Goal: Task Accomplishment & Management: Use online tool/utility

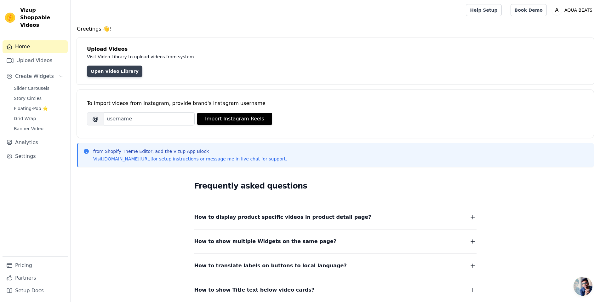
click at [111, 71] on link "Open Video Library" at bounding box center [114, 71] width 55 height 11
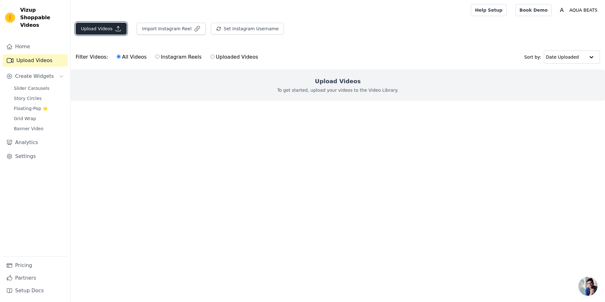
click at [108, 26] on button "Upload Videos" at bounding box center [101, 29] width 51 height 12
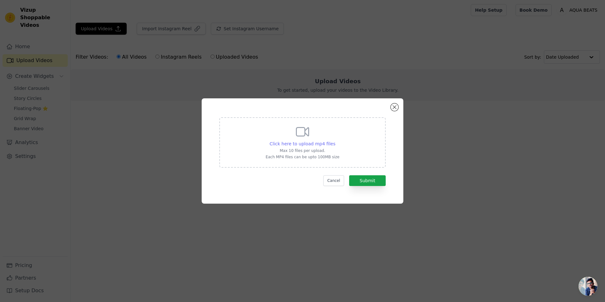
click at [316, 143] on span "Click here to upload mp4 files" at bounding box center [303, 143] width 66 height 5
click at [335, 141] on input "Click here to upload mp4 files Max 10 files per upload. Each MP4 files can be u…" at bounding box center [335, 140] width 0 height 0
type input "C:\fakepath\Aqua 28-11 ad 5.mp4"
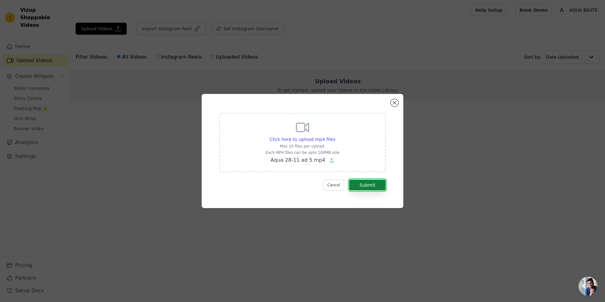
click at [371, 184] on button "Submit" at bounding box center [367, 185] width 37 height 11
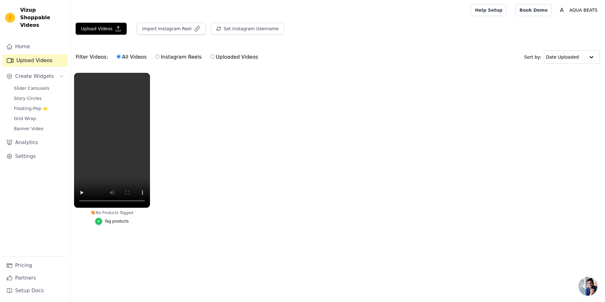
click at [100, 222] on icon "button" at bounding box center [98, 221] width 4 height 4
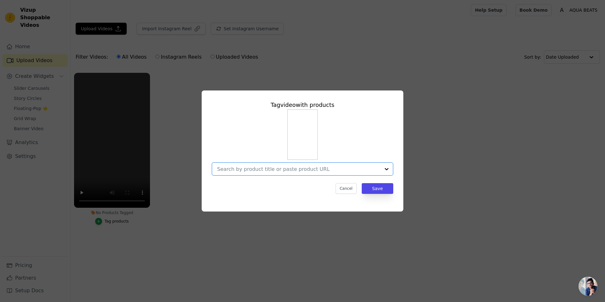
click at [316, 168] on input "No Products Tagged Tag video with products Option undefined, selected. Select i…" at bounding box center [298, 169] width 163 height 6
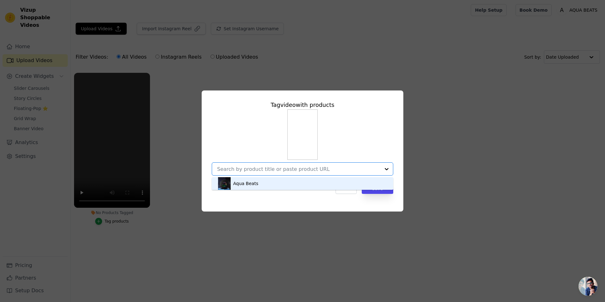
click at [292, 186] on div "Aqua Beats" at bounding box center [302, 183] width 169 height 13
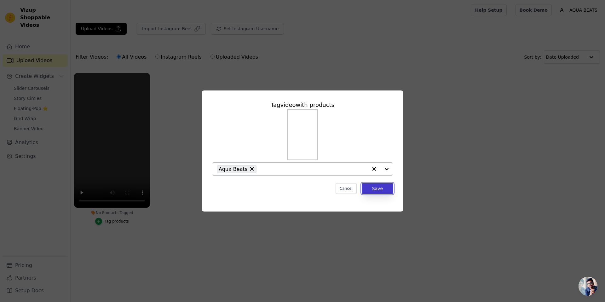
click at [386, 189] on button "Save" at bounding box center [378, 188] width 32 height 11
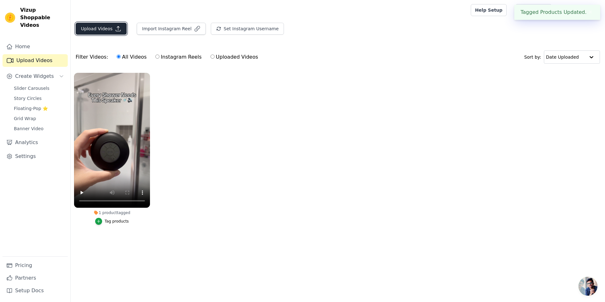
click at [98, 28] on button "Upload Videos" at bounding box center [101, 29] width 51 height 12
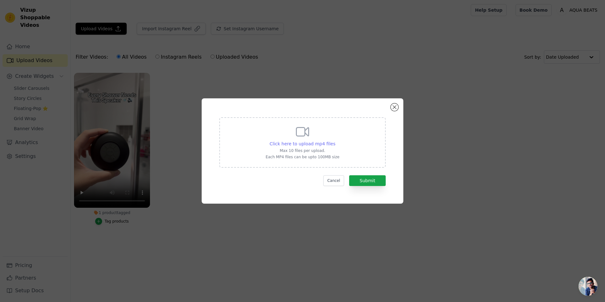
click at [319, 143] on span "Click here to upload mp4 files" at bounding box center [303, 143] width 66 height 5
click at [335, 141] on input "Click here to upload mp4 files Max 10 files per upload. Each MP4 files can be u…" at bounding box center [335, 140] width 0 height 0
type input "C:\fakepath\Aqua 28-11 ad 8(1).mp4"
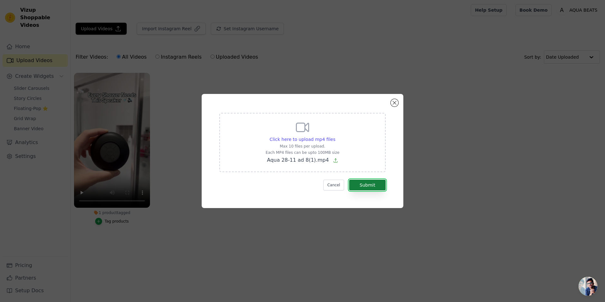
click at [371, 186] on button "Submit" at bounding box center [367, 185] width 37 height 11
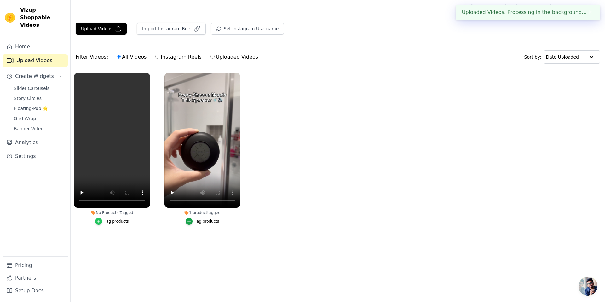
click at [98, 221] on icon "button" at bounding box center [98, 221] width 4 height 4
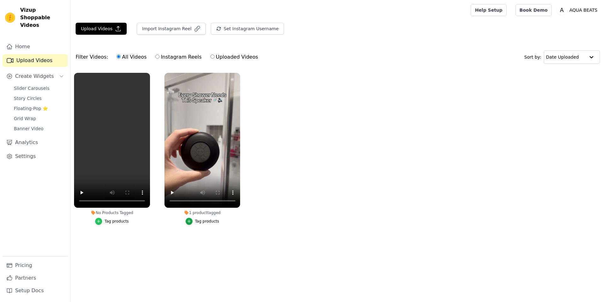
click at [99, 220] on icon "button" at bounding box center [98, 221] width 4 height 4
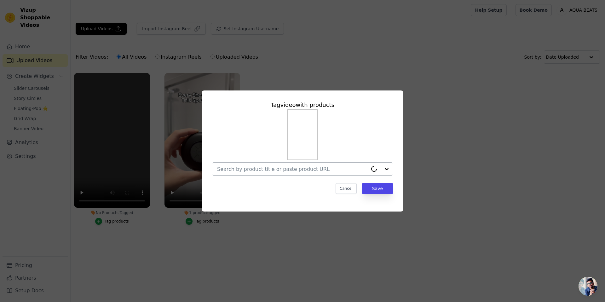
click at [284, 171] on input "No Products Tagged Tag video with products Cancel Save Tag products" at bounding box center [292, 169] width 151 height 6
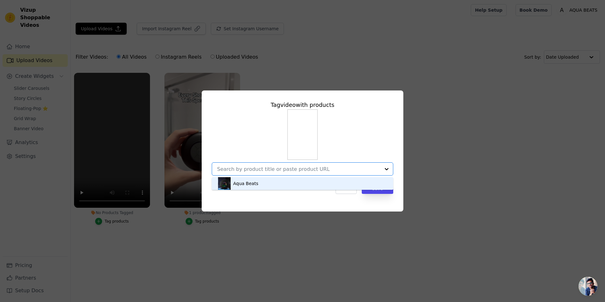
click at [270, 182] on div "Aqua Beats" at bounding box center [302, 183] width 169 height 13
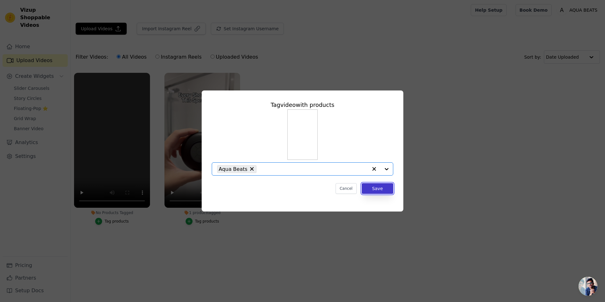
click at [371, 190] on button "Save" at bounding box center [378, 188] width 32 height 11
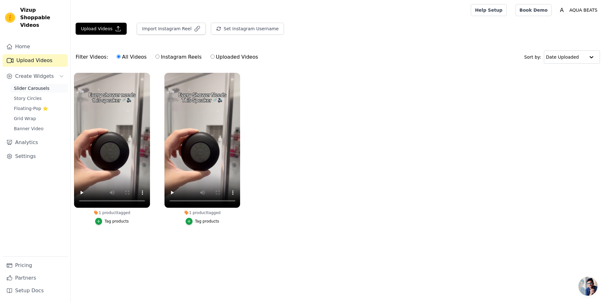
click at [24, 85] on span "Slider Carousels" at bounding box center [32, 88] width 36 height 6
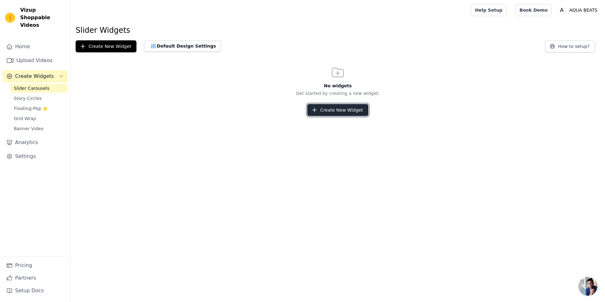
click at [340, 110] on button "Create New Widget" at bounding box center [337, 110] width 61 height 12
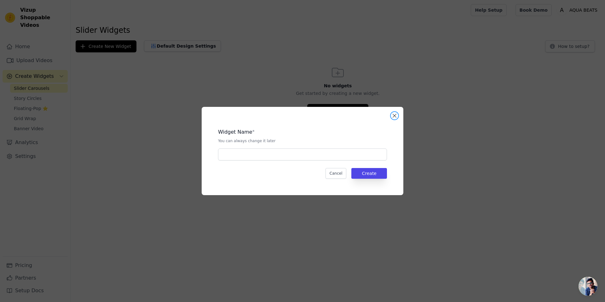
click at [394, 116] on button "Close modal" at bounding box center [395, 116] width 8 height 8
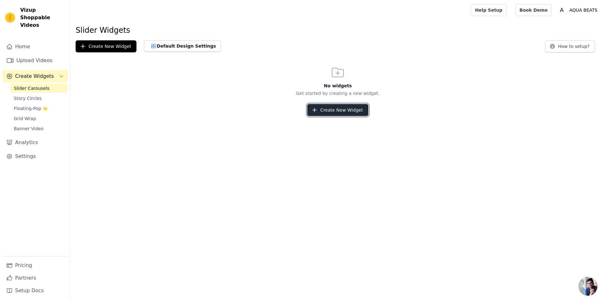
click at [330, 106] on button "Create New Widget" at bounding box center [337, 110] width 61 height 12
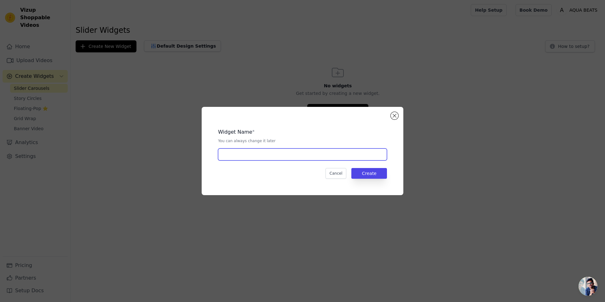
click at [281, 153] on input "text" at bounding box center [302, 154] width 169 height 12
click at [281, 152] on input "reels" at bounding box center [302, 154] width 169 height 12
click at [275, 153] on input "reels" at bounding box center [302, 154] width 169 height 12
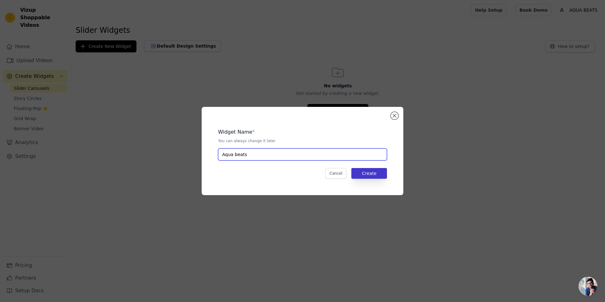
type input "Aqua beats"
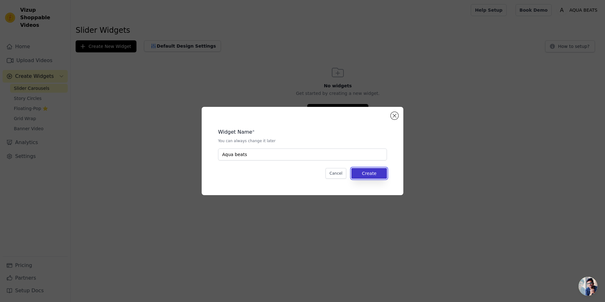
click at [372, 176] on button "Create" at bounding box center [369, 173] width 36 height 11
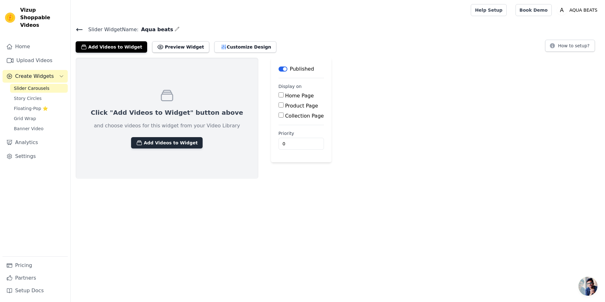
click at [167, 141] on button "Add Videos to Widget" at bounding box center [167, 142] width 72 height 11
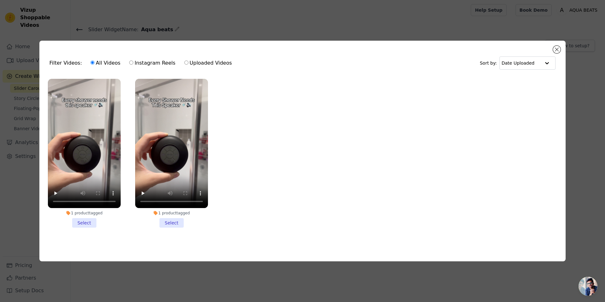
drag, startPoint x: 79, startPoint y: 221, endPoint x: 87, endPoint y: 221, distance: 8.5
click at [79, 221] on li "1 product tagged Select" at bounding box center [84, 153] width 73 height 149
click at [0, 0] on input "1 product tagged Select" at bounding box center [0, 0] width 0 height 0
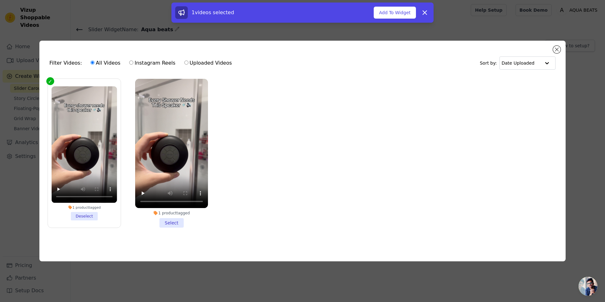
click at [170, 218] on li "1 product tagged Select" at bounding box center [171, 153] width 73 height 149
click at [170, 223] on li "1 product tagged Select" at bounding box center [171, 153] width 73 height 149
click at [0, 0] on input "1 product tagged Select" at bounding box center [0, 0] width 0 height 0
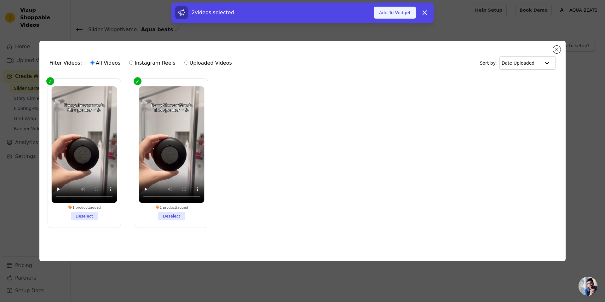
click at [384, 11] on button "Add To Widget" at bounding box center [395, 13] width 42 height 12
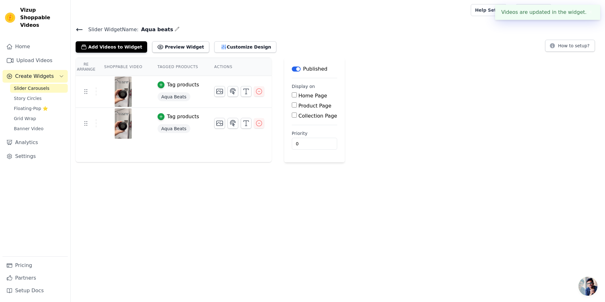
drag, startPoint x: 293, startPoint y: 105, endPoint x: 294, endPoint y: 111, distance: 6.4
click at [293, 105] on input "Product Page" at bounding box center [294, 104] width 5 height 5
checkbox input "true"
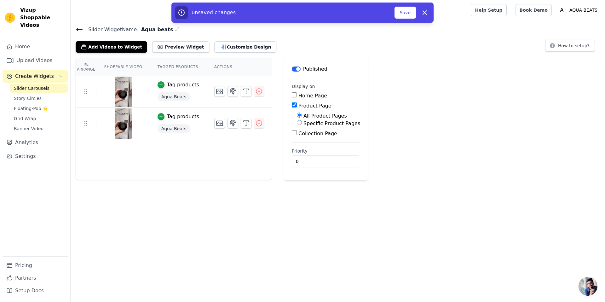
click at [299, 123] on input "Specific Product Pages" at bounding box center [299, 122] width 5 height 5
radio input "true"
click at [321, 132] on button "Select Products" at bounding box center [318, 137] width 42 height 11
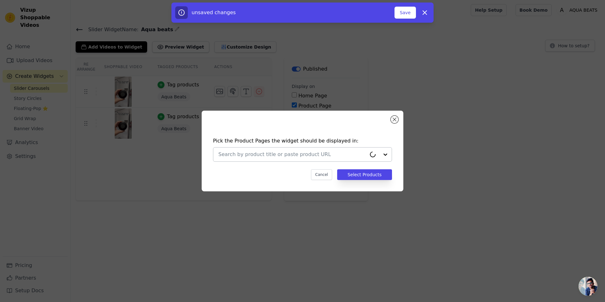
click at [314, 152] on input "text" at bounding box center [292, 155] width 148 height 8
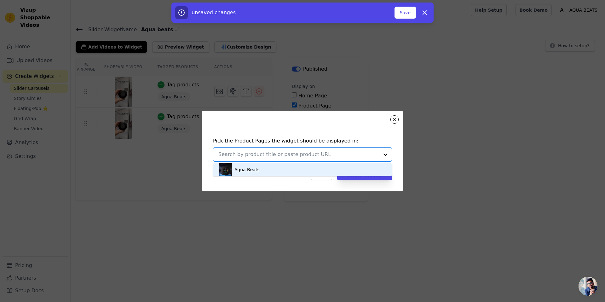
click at [284, 169] on div "Aqua Beats" at bounding box center [302, 169] width 166 height 13
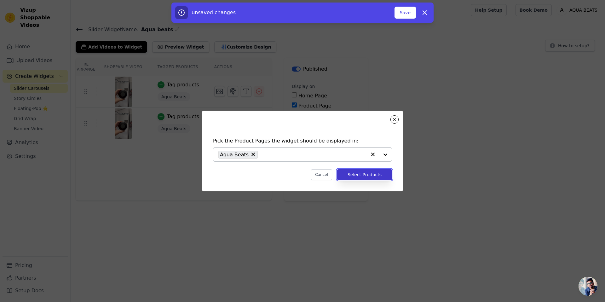
click at [351, 173] on button "Select Products" at bounding box center [364, 174] width 55 height 11
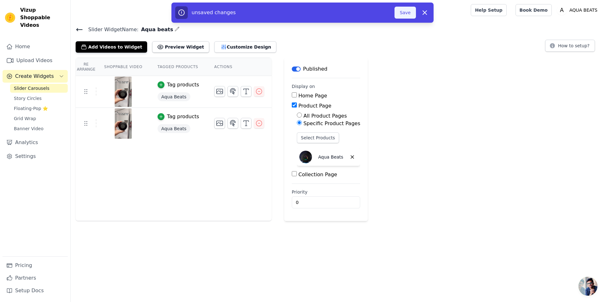
click at [404, 9] on button "Save" at bounding box center [405, 13] width 21 height 12
click at [405, 16] on button "Save" at bounding box center [405, 13] width 21 height 12
click at [404, 13] on button "Save" at bounding box center [405, 13] width 21 height 12
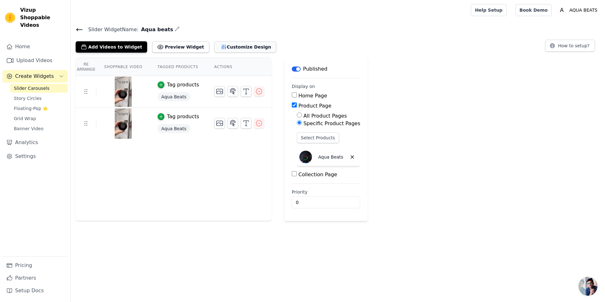
click at [224, 47] on button "Customize Design" at bounding box center [245, 46] width 62 height 11
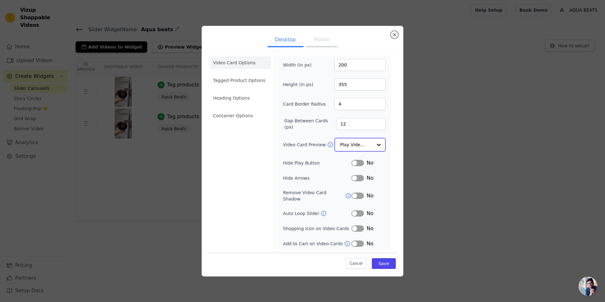
click at [348, 148] on input "Video Card Preview" at bounding box center [356, 144] width 32 height 13
click at [352, 146] on input "Video Card Preview" at bounding box center [356, 144] width 32 height 13
click at [318, 42] on button "Mobile" at bounding box center [322, 41] width 32 height 14
click at [357, 142] on input "Video Card Preview" at bounding box center [356, 144] width 32 height 13
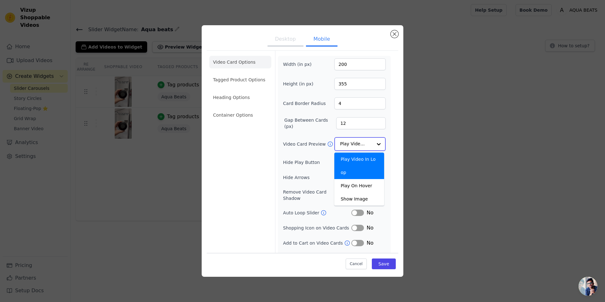
click at [365, 146] on input "Video Card Preview" at bounding box center [356, 144] width 32 height 13
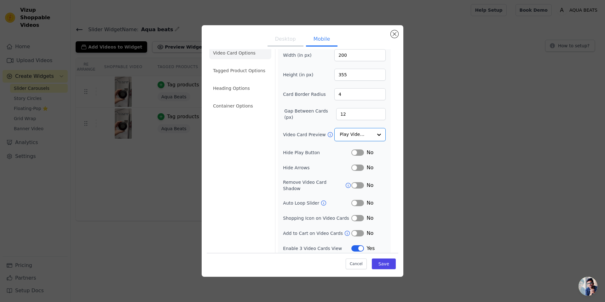
scroll to position [9, 0]
click at [354, 216] on button "Label" at bounding box center [357, 219] width 13 height 6
click at [355, 216] on button "Label" at bounding box center [357, 219] width 13 height 6
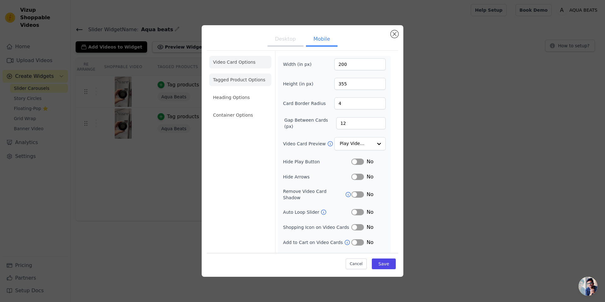
click at [239, 82] on li "Tagged Product Options" at bounding box center [240, 79] width 62 height 13
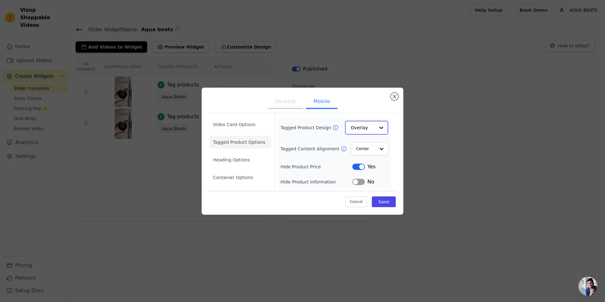
click at [363, 128] on input "Tagged Product Design" at bounding box center [363, 127] width 24 height 13
click at [364, 169] on div "Minimalist" at bounding box center [366, 169] width 43 height 13
click at [369, 124] on input "Tagged Product Design" at bounding box center [363, 127] width 24 height 13
click at [369, 125] on input "Tagged Product Design" at bounding box center [363, 127] width 24 height 13
click at [361, 168] on button "Label" at bounding box center [358, 166] width 13 height 6
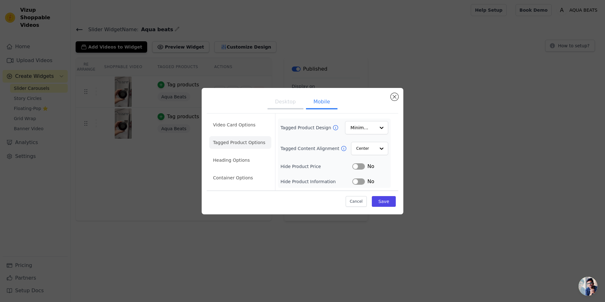
click at [358, 181] on button "Label" at bounding box center [358, 181] width 13 height 6
click at [367, 149] on input "Tagged Content Alignment" at bounding box center [365, 148] width 19 height 13
click at [370, 148] on input "Tagged Content Alignment" at bounding box center [365, 148] width 19 height 13
click at [382, 201] on button "Save" at bounding box center [384, 201] width 24 height 11
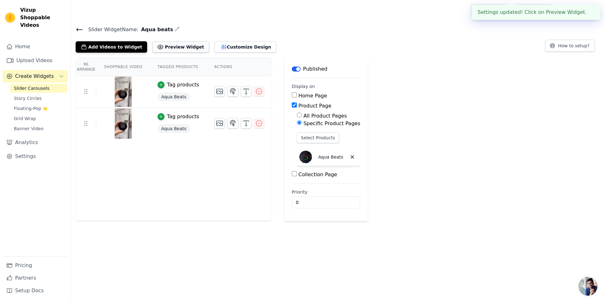
click at [175, 45] on button "Preview Widget" at bounding box center [180, 46] width 57 height 11
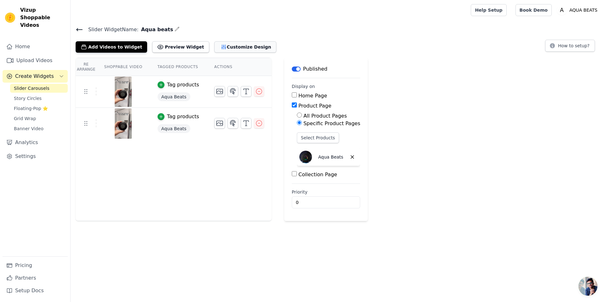
click at [228, 45] on button "Customize Design" at bounding box center [245, 46] width 62 height 11
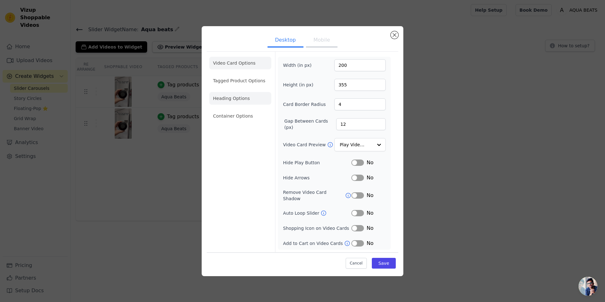
click at [245, 101] on li "Heading Options" at bounding box center [240, 98] width 62 height 13
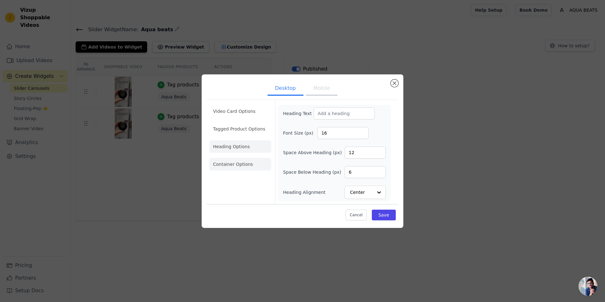
click at [232, 163] on li "Container Options" at bounding box center [240, 164] width 62 height 13
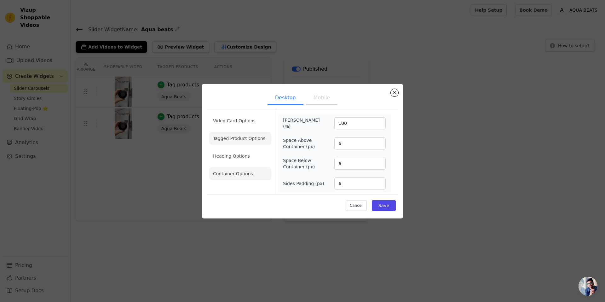
click at [237, 141] on li "Tagged Product Options" at bounding box center [240, 138] width 62 height 13
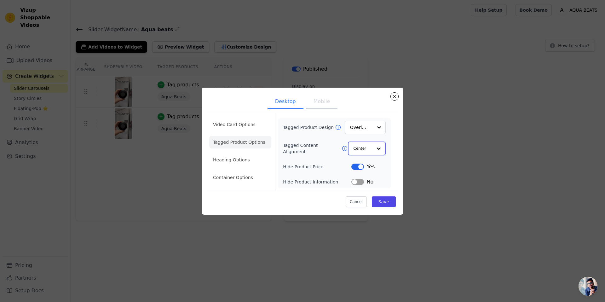
click at [365, 146] on input "Tagged Content Alignment" at bounding box center [363, 148] width 19 height 13
click at [370, 147] on input "Tagged Content Alignment" at bounding box center [363, 148] width 19 height 13
click at [367, 127] on input "Tagged Product Design" at bounding box center [361, 127] width 22 height 13
click at [370, 167] on div "Minimalist" at bounding box center [365, 169] width 41 height 13
click at [317, 100] on button "Mobile" at bounding box center [322, 102] width 32 height 14
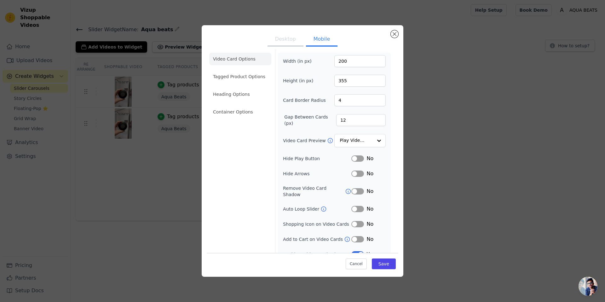
scroll to position [9, 0]
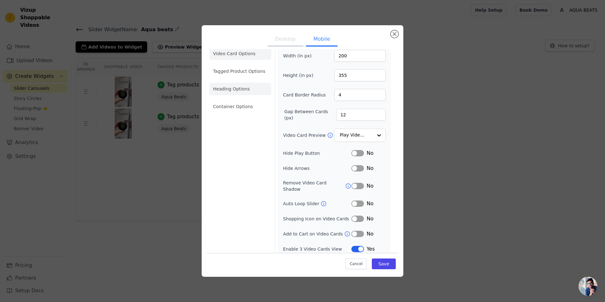
click at [243, 91] on li "Heading Options" at bounding box center [240, 89] width 62 height 13
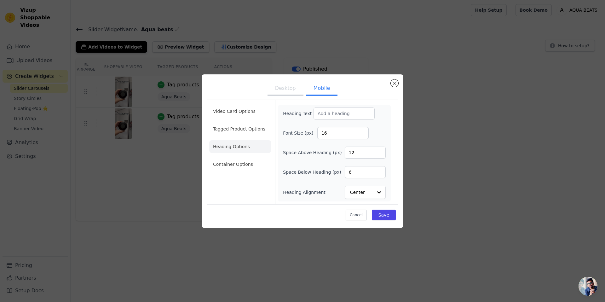
drag, startPoint x: 234, startPoint y: 164, endPoint x: 240, endPoint y: 163, distance: 5.8
click at [235, 164] on li "Container Options" at bounding box center [240, 164] width 62 height 13
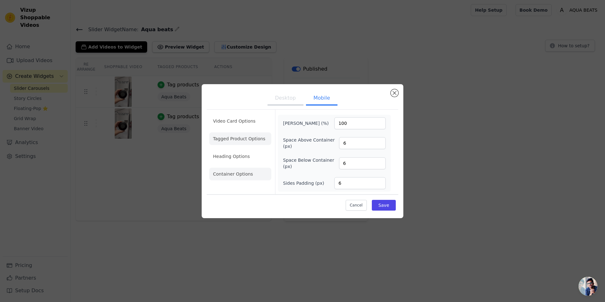
click at [247, 142] on li "Tagged Product Options" at bounding box center [240, 138] width 62 height 13
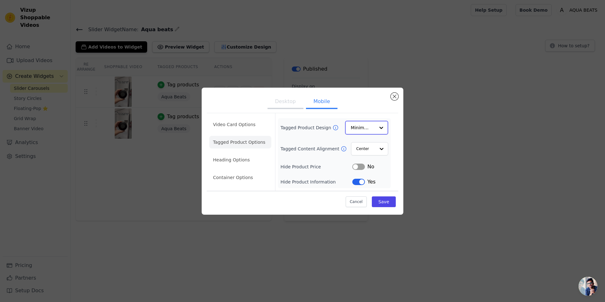
click at [366, 125] on input "Tagged Product Design" at bounding box center [363, 127] width 24 height 13
click at [383, 114] on form "Tagged Product Design Card Overlay Minimalist Option Minimalist, selected. You …" at bounding box center [334, 151] width 118 height 77
click at [381, 200] on button "Save" at bounding box center [384, 201] width 24 height 11
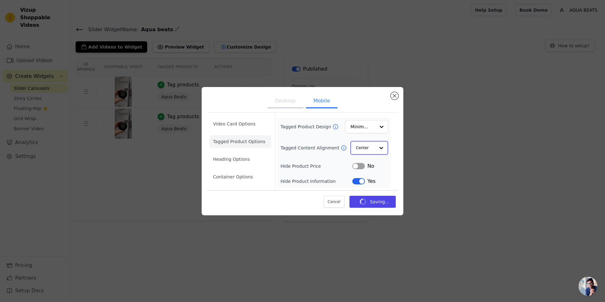
click at [371, 148] on input "Tagged Content Alignment" at bounding box center [365, 147] width 19 height 13
click at [391, 140] on form "Tagged Product Design Minimalist Tagged Content Alignment Center Hide Product P…" at bounding box center [334, 151] width 118 height 77
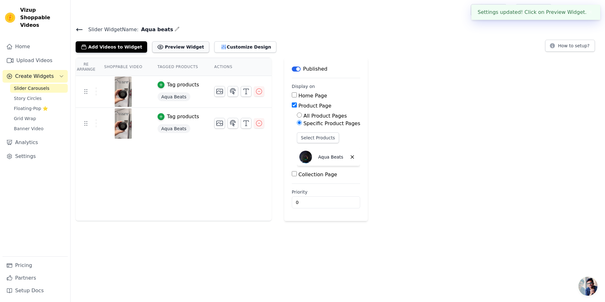
click at [169, 48] on button "Preview Widget" at bounding box center [180, 46] width 57 height 11
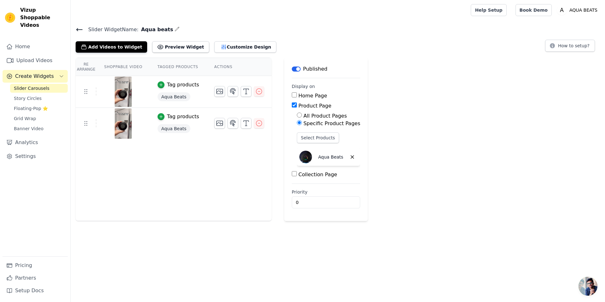
click at [122, 117] on img at bounding box center [123, 123] width 18 height 30
click at [120, 122] on img at bounding box center [123, 123] width 18 height 30
click at [224, 45] on button "Customize Design" at bounding box center [245, 46] width 62 height 11
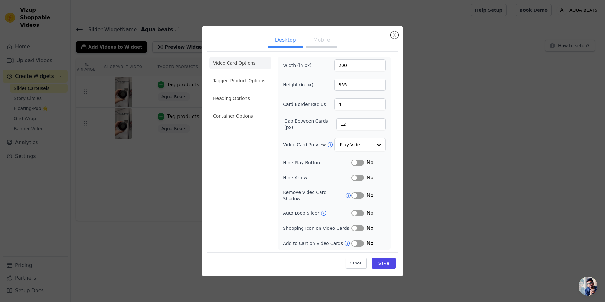
click at [320, 43] on button "Mobile" at bounding box center [322, 41] width 32 height 14
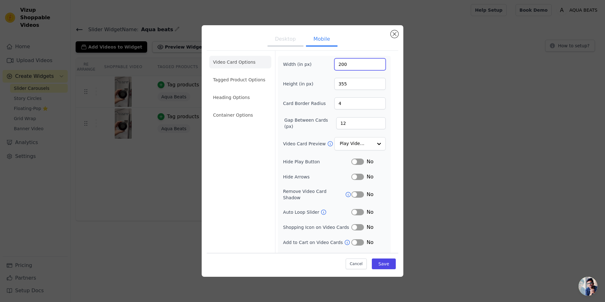
drag, startPoint x: 346, startPoint y: 65, endPoint x: 330, endPoint y: 66, distance: 16.8
click at [330, 66] on div "Width (in px) 200" at bounding box center [334, 64] width 103 height 12
drag, startPoint x: 345, startPoint y: 84, endPoint x: 329, endPoint y: 85, distance: 15.8
click at [329, 85] on div "Height (in px) 355" at bounding box center [334, 84] width 103 height 12
drag, startPoint x: 314, startPoint y: 62, endPoint x: 299, endPoint y: 62, distance: 15.4
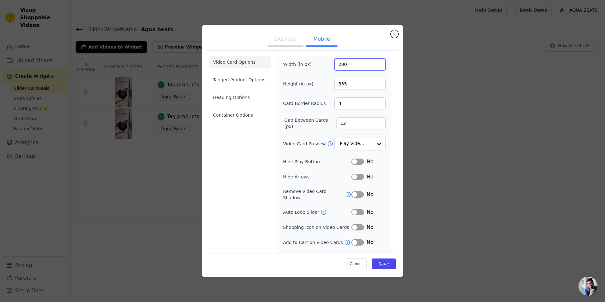
click at [299, 62] on div "Width (in px) 200" at bounding box center [334, 64] width 103 height 12
type input "100"
click at [339, 84] on input "355" at bounding box center [359, 84] width 51 height 12
type input "172"
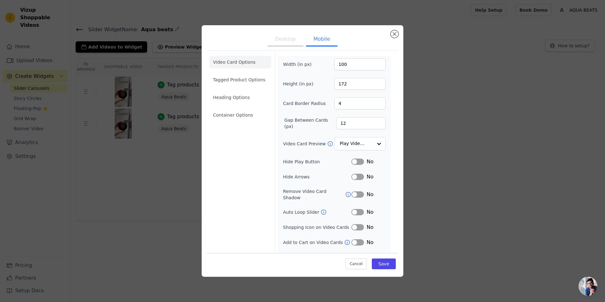
click at [387, 94] on form "Width (in px) 100 Height (in px) 172 Card Border Radius 4 Gap Between Cards (px…" at bounding box center [334, 159] width 118 height 216
click at [381, 263] on button "Save" at bounding box center [384, 263] width 24 height 11
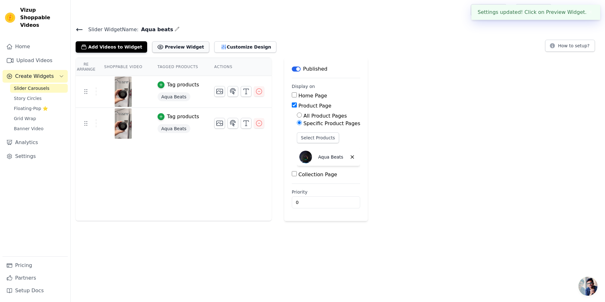
click at [179, 44] on button "Preview Widget" at bounding box center [180, 46] width 57 height 11
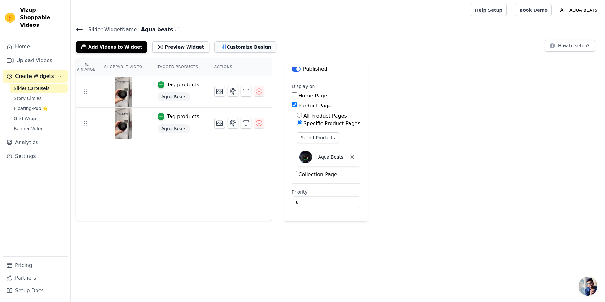
click at [222, 44] on button "Customize Design" at bounding box center [245, 46] width 62 height 11
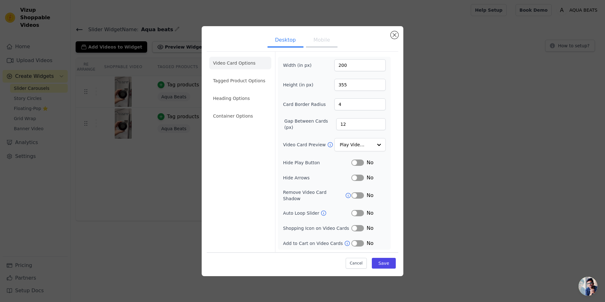
drag, startPoint x: 316, startPoint y: 46, endPoint x: 318, endPoint y: 49, distance: 3.2
click at [316, 46] on button "Mobile" at bounding box center [322, 41] width 32 height 14
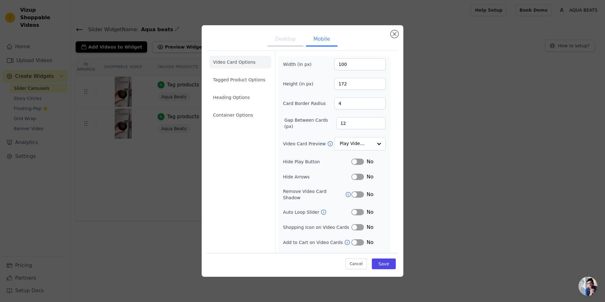
click at [280, 43] on button "Desktop" at bounding box center [286, 40] width 36 height 14
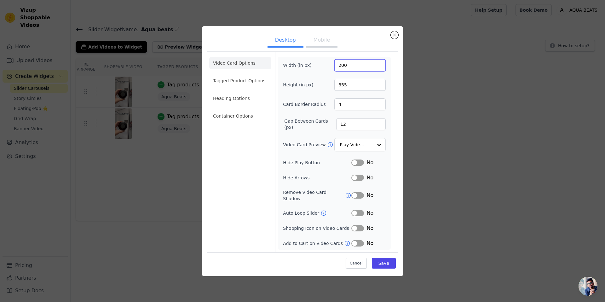
click at [346, 67] on input "200" at bounding box center [359, 65] width 51 height 12
click at [344, 68] on input "200" at bounding box center [359, 65] width 51 height 12
type input "100"
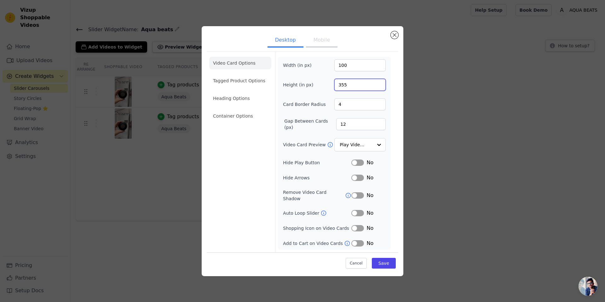
click at [358, 84] on input "355" at bounding box center [359, 85] width 51 height 12
click at [352, 87] on input "355" at bounding box center [359, 85] width 51 height 12
click at [345, 87] on input "355" at bounding box center [359, 85] width 51 height 12
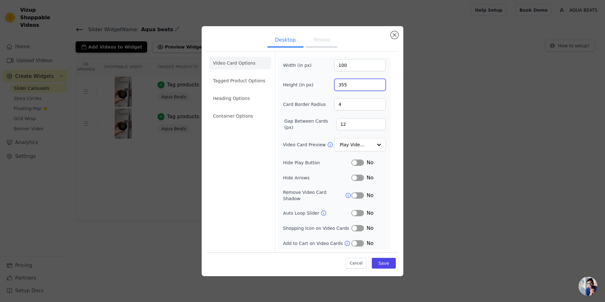
click at [345, 87] on input "355" at bounding box center [359, 85] width 51 height 12
type input "172"
click at [388, 258] on button "Save" at bounding box center [384, 263] width 24 height 11
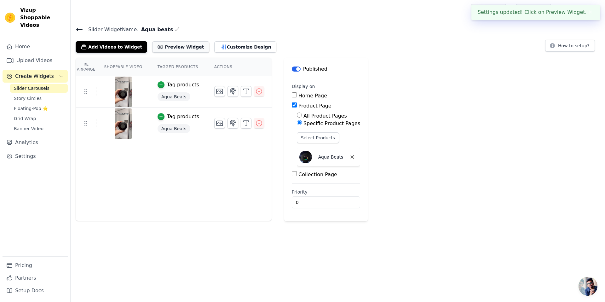
click at [172, 45] on button "Preview Widget" at bounding box center [180, 46] width 57 height 11
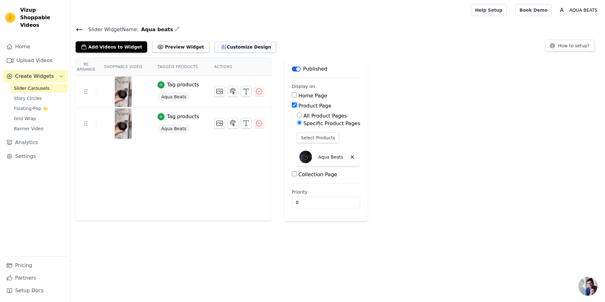
click at [246, 43] on button "Customize Design" at bounding box center [245, 46] width 62 height 11
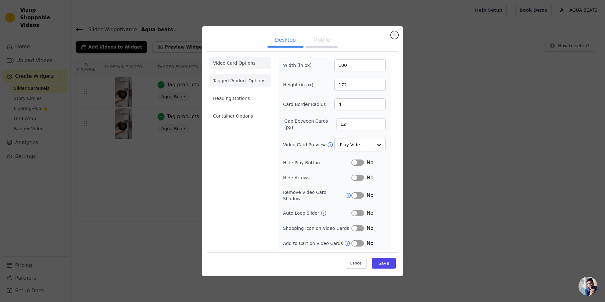
click at [235, 78] on li "Tagged Product Options" at bounding box center [240, 80] width 62 height 13
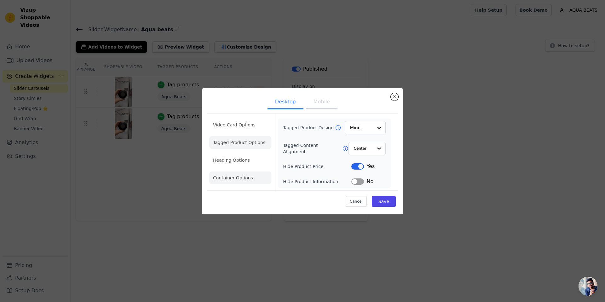
click at [244, 160] on li "Heading Options" at bounding box center [240, 160] width 62 height 13
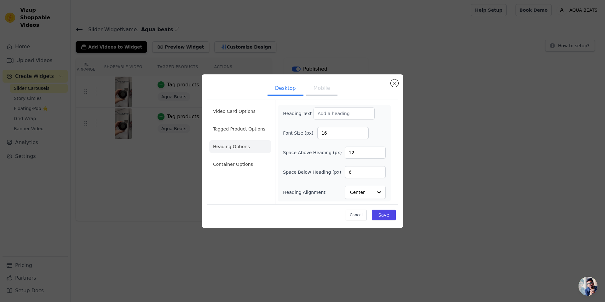
click at [326, 88] on button "Mobile" at bounding box center [322, 89] width 32 height 14
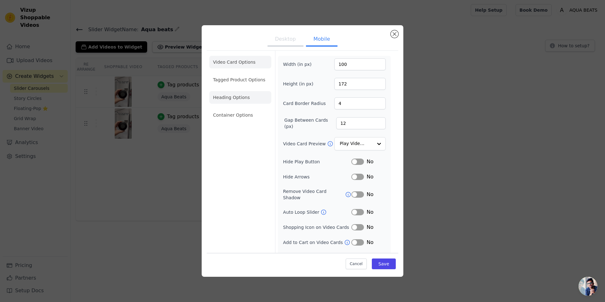
click at [231, 97] on li "Heading Options" at bounding box center [240, 97] width 62 height 13
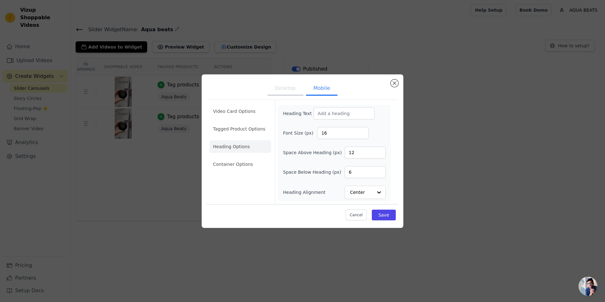
click at [245, 165] on li "Container Options" at bounding box center [240, 164] width 62 height 13
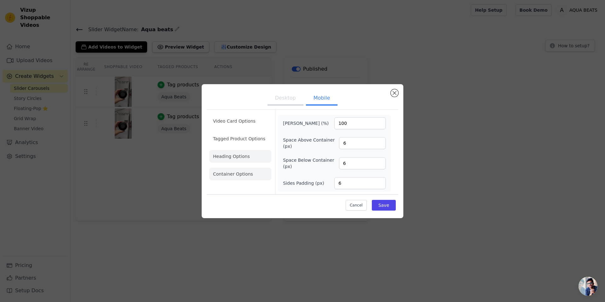
click at [238, 159] on li "Heading Options" at bounding box center [240, 156] width 62 height 13
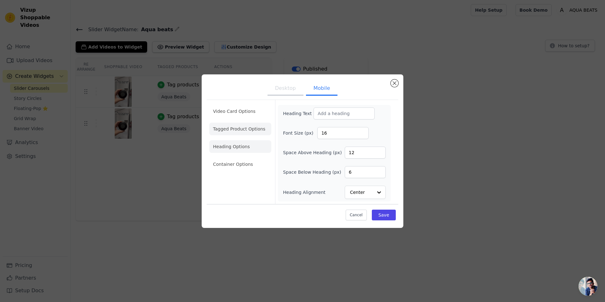
click at [232, 134] on li "Tagged Product Options" at bounding box center [240, 129] width 62 height 13
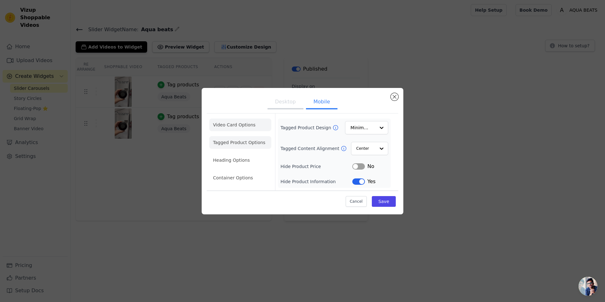
click at [232, 123] on li "Video Card Options" at bounding box center [240, 124] width 62 height 13
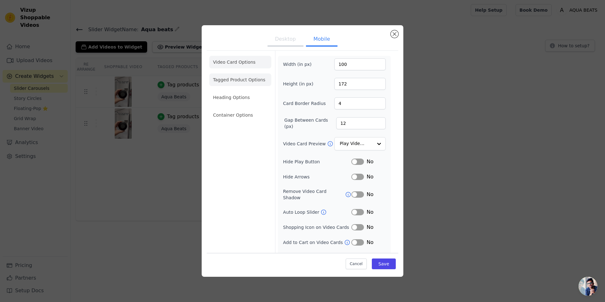
click at [241, 77] on li "Tagged Product Options" at bounding box center [240, 79] width 62 height 13
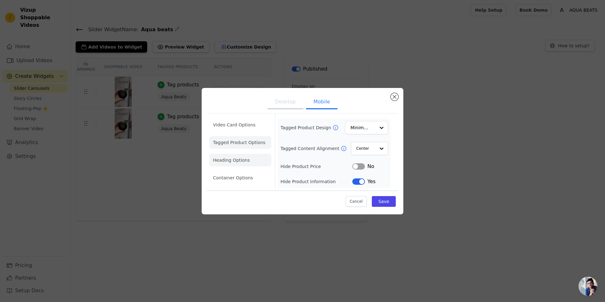
click at [235, 159] on li "Heading Options" at bounding box center [240, 160] width 62 height 13
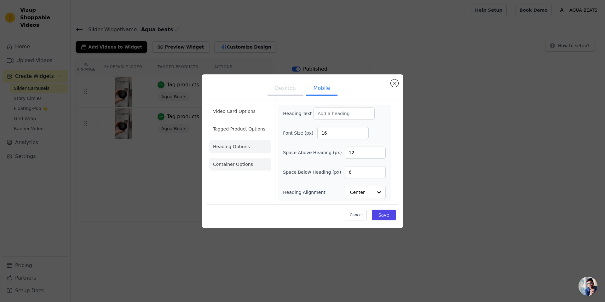
click at [236, 169] on li "Container Options" at bounding box center [240, 164] width 62 height 13
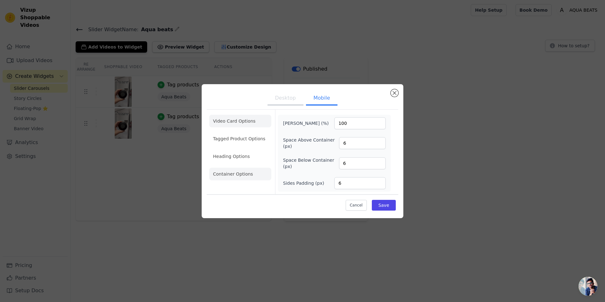
click at [236, 122] on li "Video Card Options" at bounding box center [240, 121] width 62 height 13
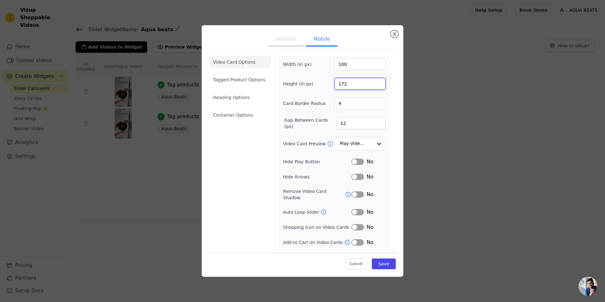
click at [340, 84] on input "172" at bounding box center [359, 84] width 51 height 12
type input "192"
click at [382, 267] on button "Save" at bounding box center [384, 263] width 24 height 11
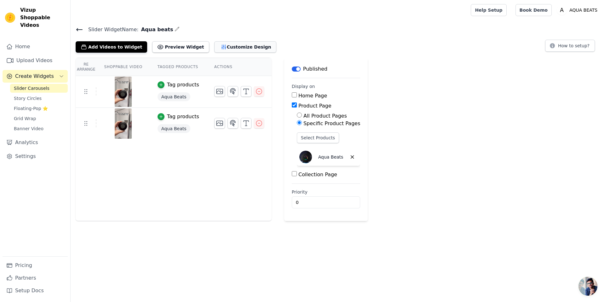
click at [233, 48] on button "Customize Design" at bounding box center [245, 46] width 62 height 11
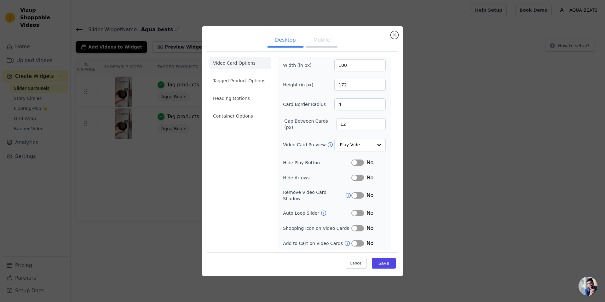
click at [323, 43] on button "Mobile" at bounding box center [322, 41] width 32 height 14
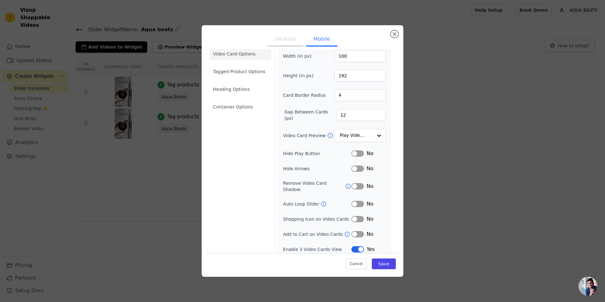
scroll to position [9, 0]
click at [354, 246] on button "Label" at bounding box center [357, 249] width 13 height 6
click at [352, 246] on button "Label" at bounding box center [357, 249] width 13 height 6
click at [244, 107] on li "Container Options" at bounding box center [240, 106] width 62 height 13
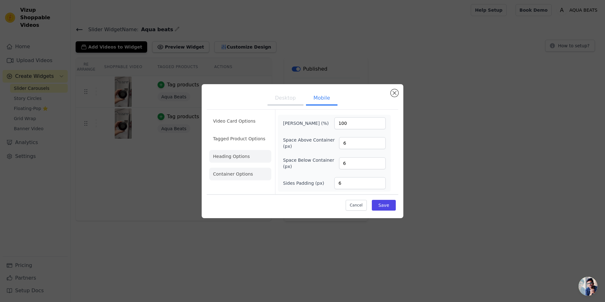
click at [237, 161] on li "Heading Options" at bounding box center [240, 156] width 62 height 13
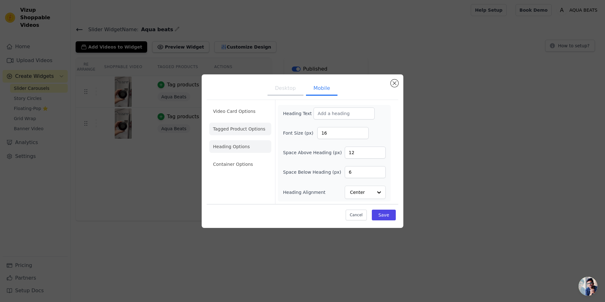
click at [237, 124] on li "Tagged Product Options" at bounding box center [240, 129] width 62 height 13
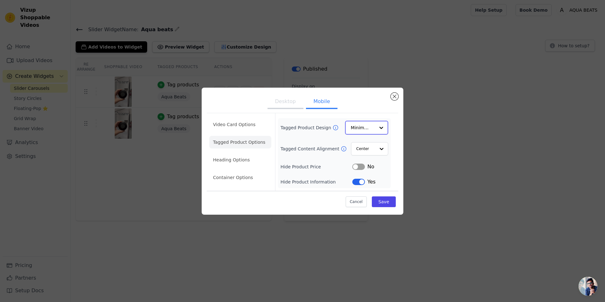
click at [366, 128] on input "Tagged Product Design" at bounding box center [363, 127] width 24 height 13
click at [364, 147] on div "Card" at bounding box center [366, 142] width 43 height 13
click at [385, 203] on button "Save" at bounding box center [384, 201] width 24 height 11
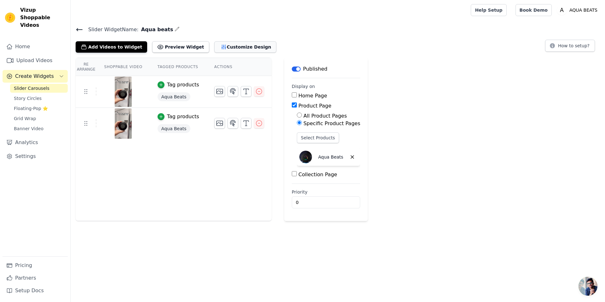
click at [227, 48] on button "Customize Design" at bounding box center [245, 46] width 62 height 11
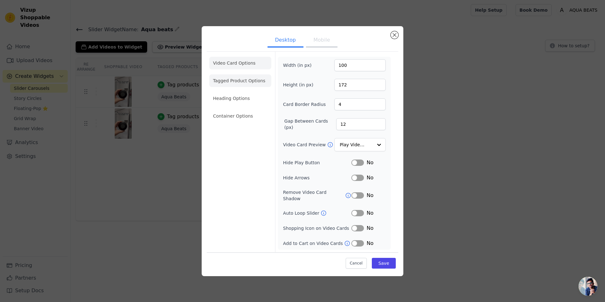
click at [251, 87] on li "Tagged Product Options" at bounding box center [240, 80] width 62 height 13
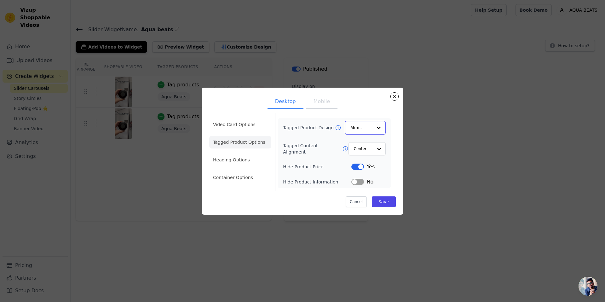
click at [368, 131] on input "Tagged Product Design" at bounding box center [361, 127] width 22 height 13
click at [325, 104] on button "Mobile" at bounding box center [322, 102] width 32 height 14
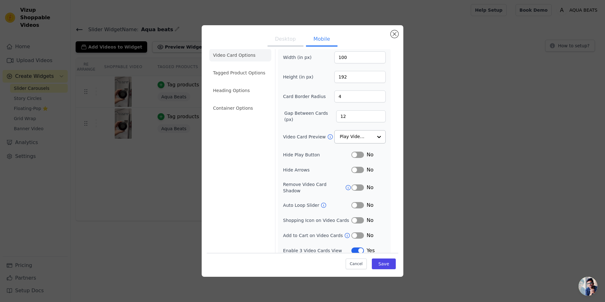
scroll to position [9, 0]
click at [341, 130] on input "Video Card Preview" at bounding box center [356, 135] width 32 height 13
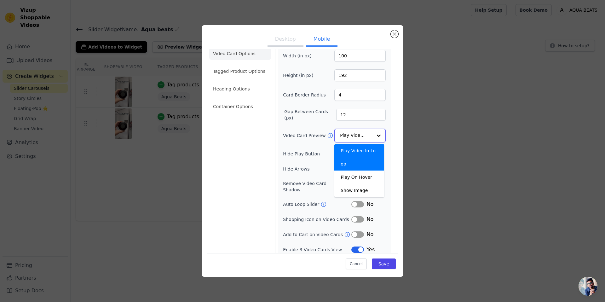
click at [345, 151] on div "Play Video In Loop" at bounding box center [359, 157] width 50 height 26
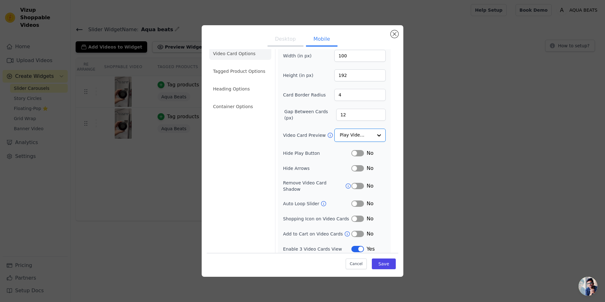
click at [354, 153] on button "Label" at bounding box center [357, 153] width 13 height 6
click at [355, 152] on button "Label" at bounding box center [357, 153] width 13 height 6
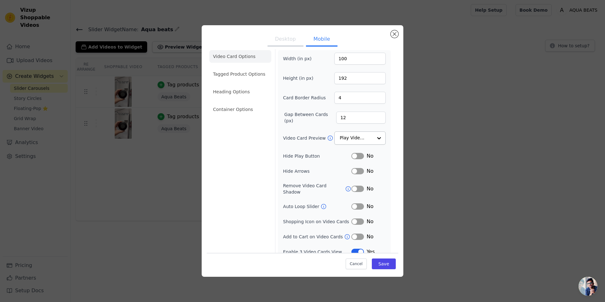
scroll to position [0, 0]
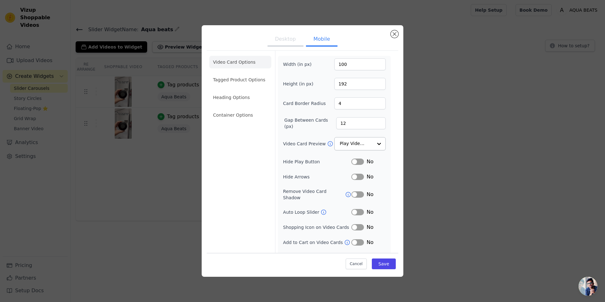
click at [236, 79] on li "Tagged Product Options" at bounding box center [240, 79] width 62 height 13
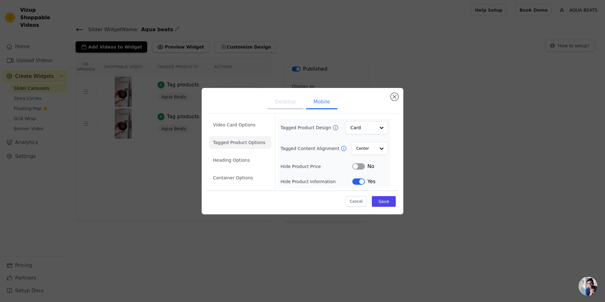
click at [244, 155] on li "Heading Options" at bounding box center [240, 160] width 62 height 13
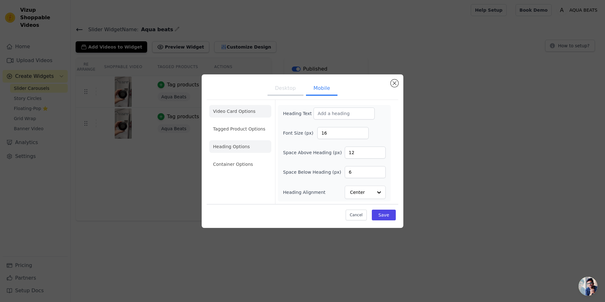
click at [239, 107] on li "Video Card Options" at bounding box center [240, 111] width 62 height 13
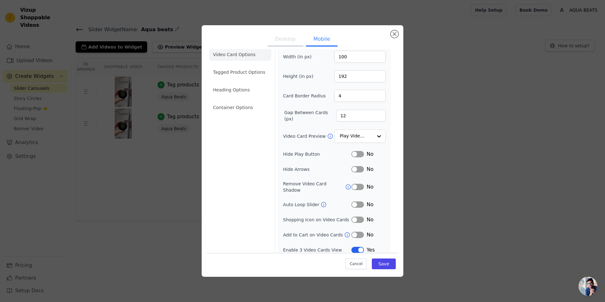
scroll to position [9, 0]
click at [224, 72] on li "Tagged Product Options" at bounding box center [240, 71] width 62 height 13
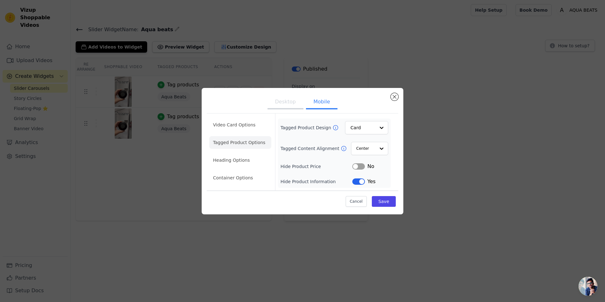
scroll to position [0, 0]
click at [241, 159] on li "Heading Options" at bounding box center [240, 160] width 62 height 13
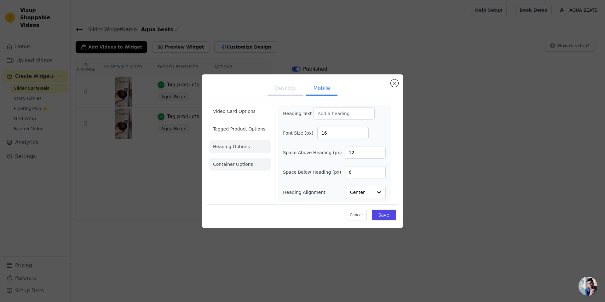
click at [230, 162] on li "Container Options" at bounding box center [240, 164] width 62 height 13
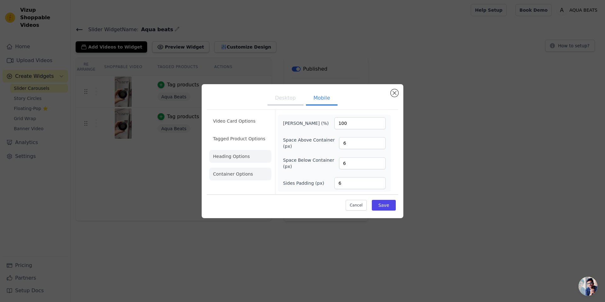
click at [240, 159] on li "Heading Options" at bounding box center [240, 156] width 62 height 13
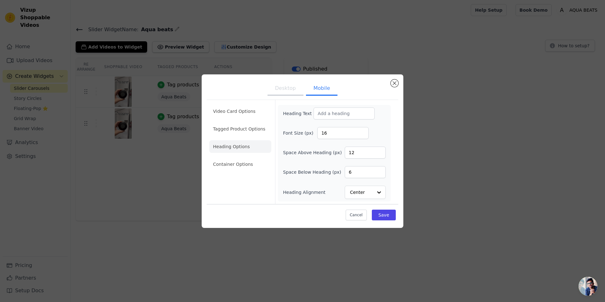
click at [242, 170] on ul "Video Card Options Tagged Product Options Heading Options Container Options" at bounding box center [240, 137] width 62 height 71
click at [242, 165] on li "Container Options" at bounding box center [240, 164] width 62 height 13
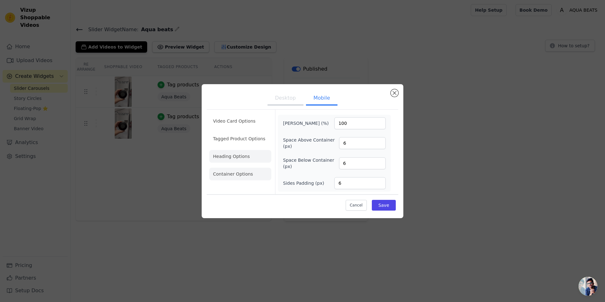
click at [242, 153] on li "Heading Options" at bounding box center [240, 156] width 62 height 13
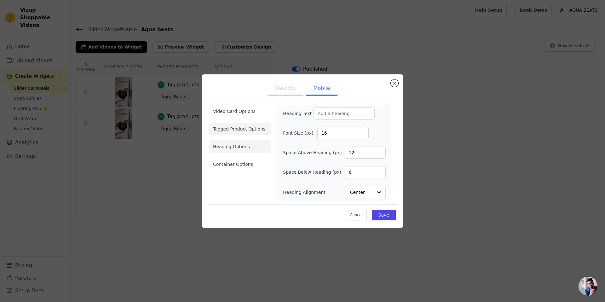
click at [241, 131] on li "Tagged Product Options" at bounding box center [240, 129] width 62 height 13
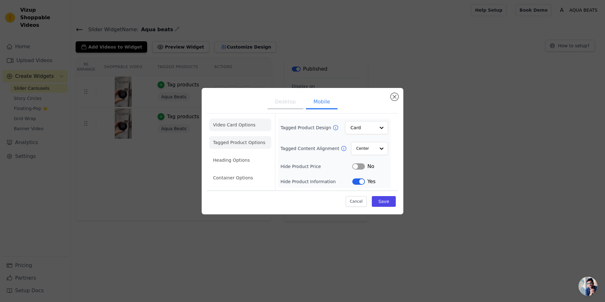
click at [245, 124] on li "Video Card Options" at bounding box center [240, 124] width 62 height 13
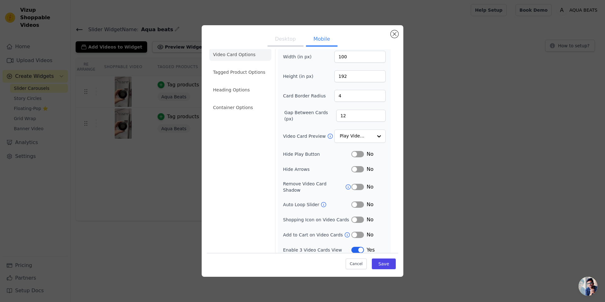
scroll to position [9, 0]
click at [353, 246] on button "Label" at bounding box center [357, 249] width 13 height 6
click at [379, 263] on button "Save" at bounding box center [384, 263] width 24 height 11
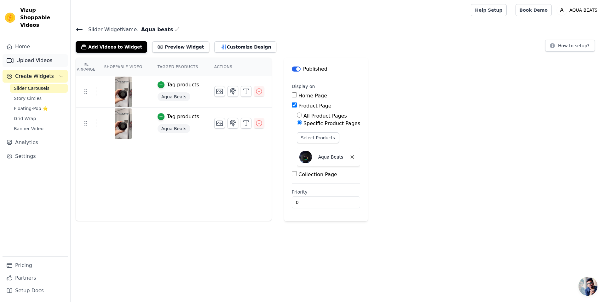
click at [23, 54] on link "Upload Videos" at bounding box center [35, 60] width 65 height 13
